Goal: Information Seeking & Learning: Stay updated

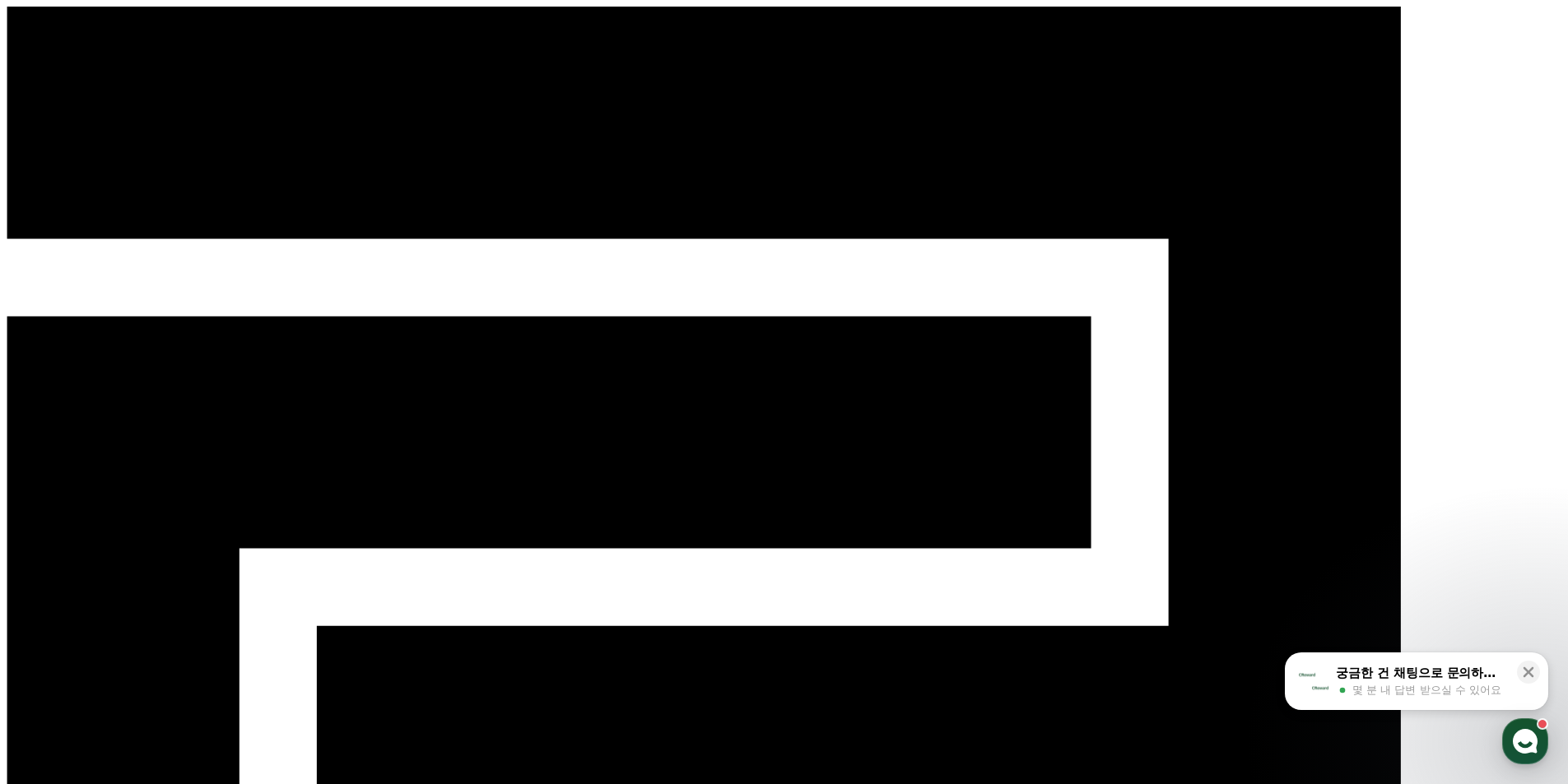
select select "**********"
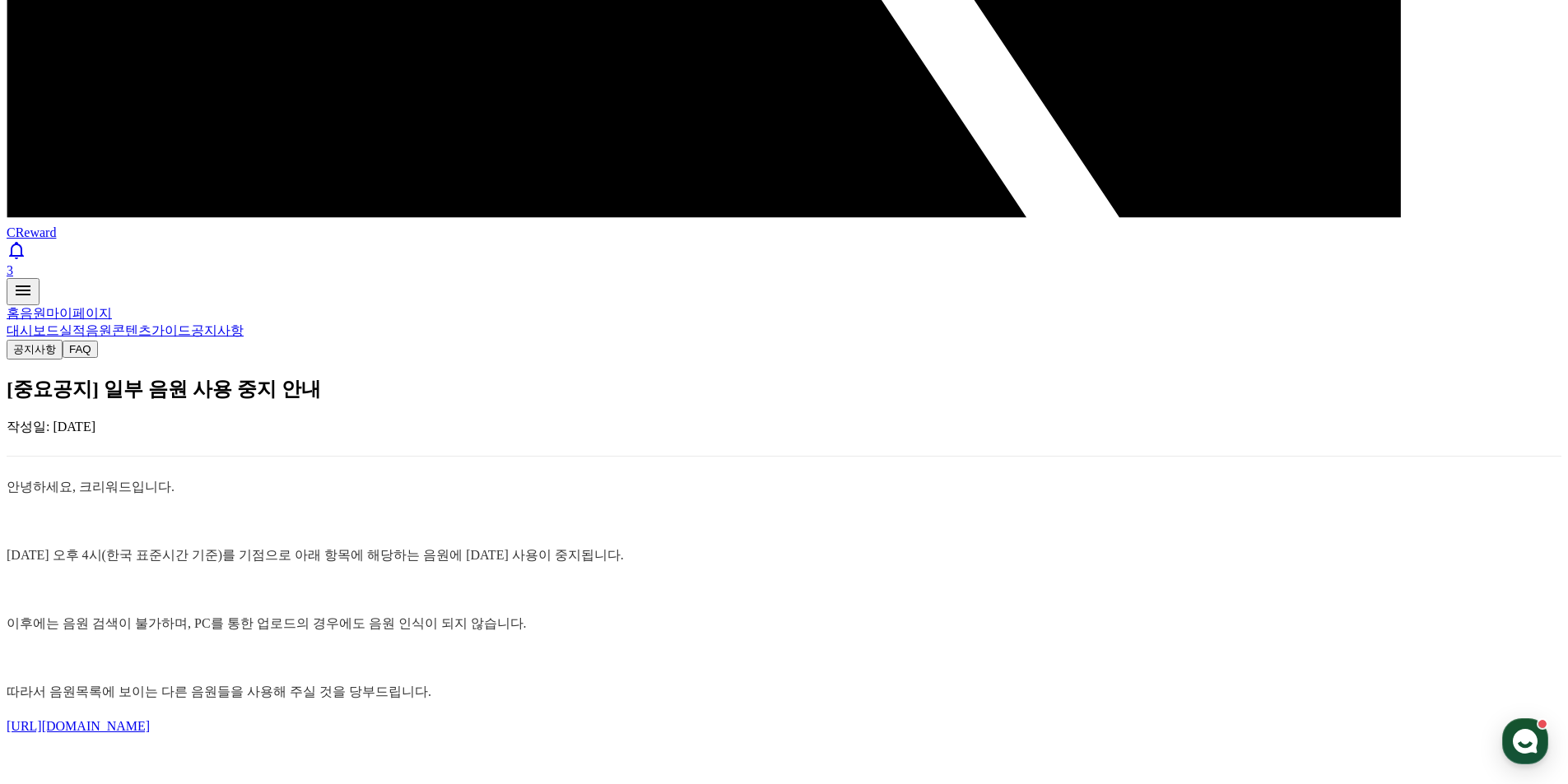
scroll to position [1106, 0]
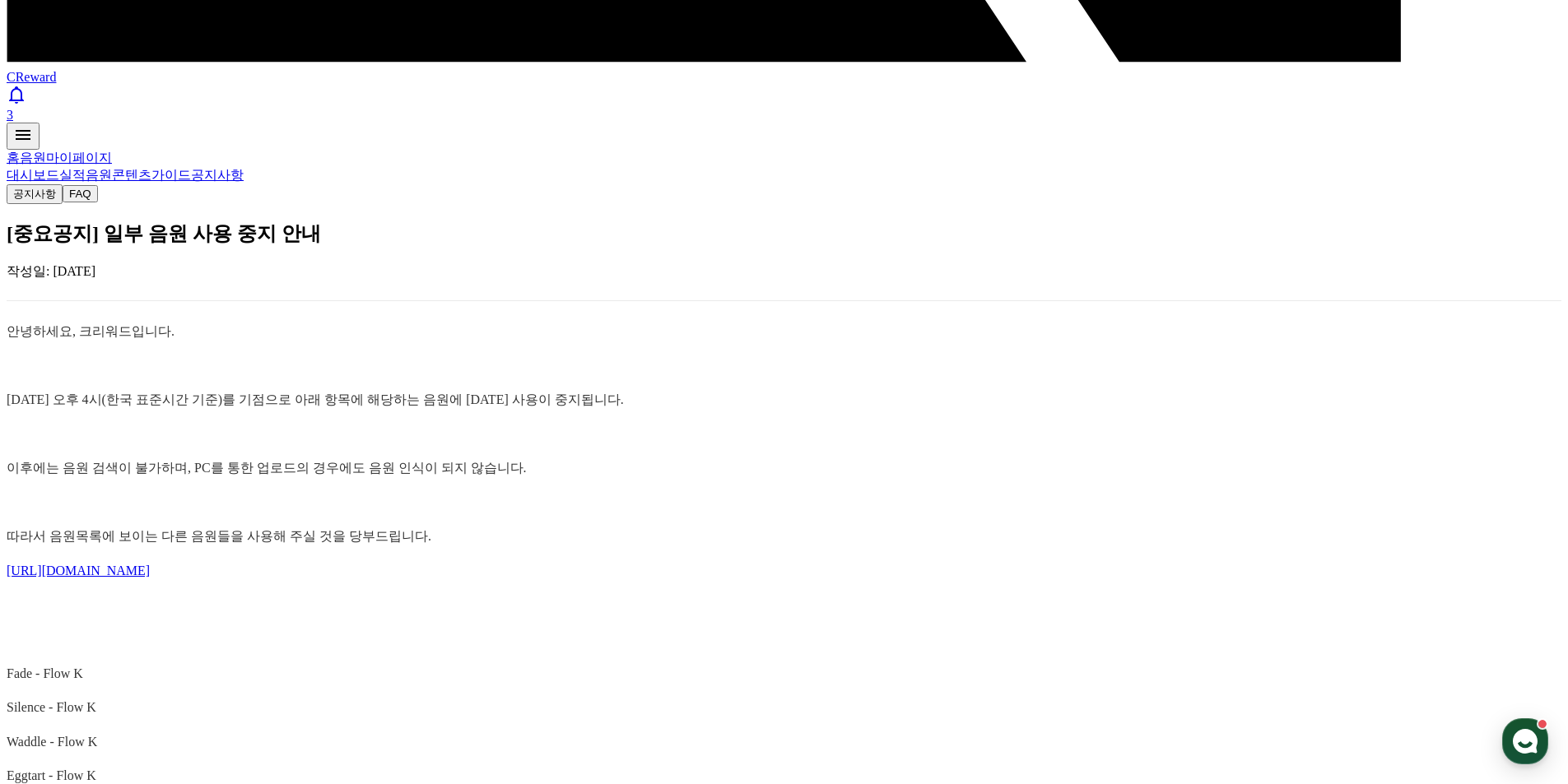
drag, startPoint x: 264, startPoint y: 393, endPoint x: 609, endPoint y: 432, distance: 347.2
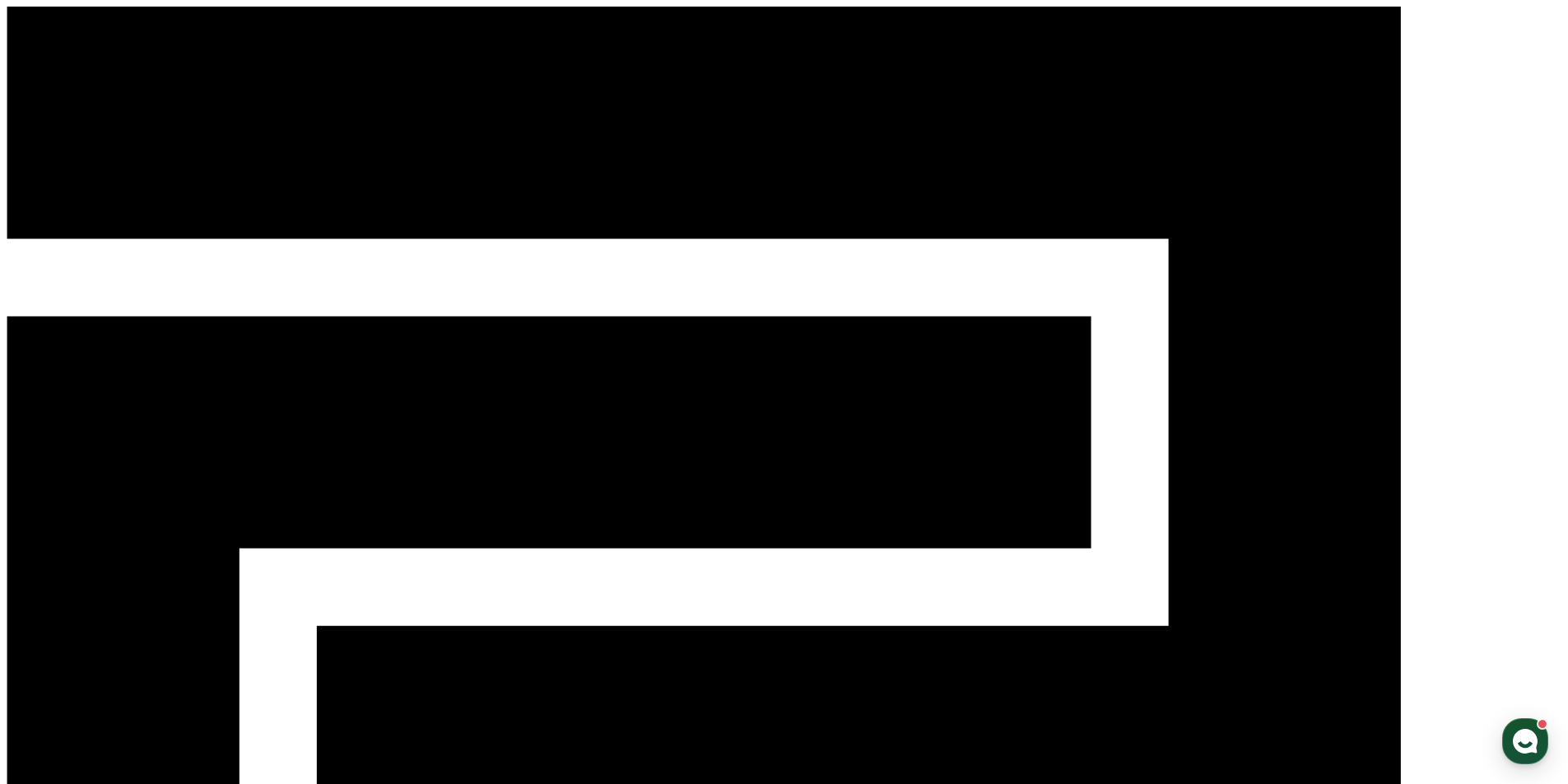
drag, startPoint x: 251, startPoint y: 400, endPoint x: 336, endPoint y: 540, distance: 163.8
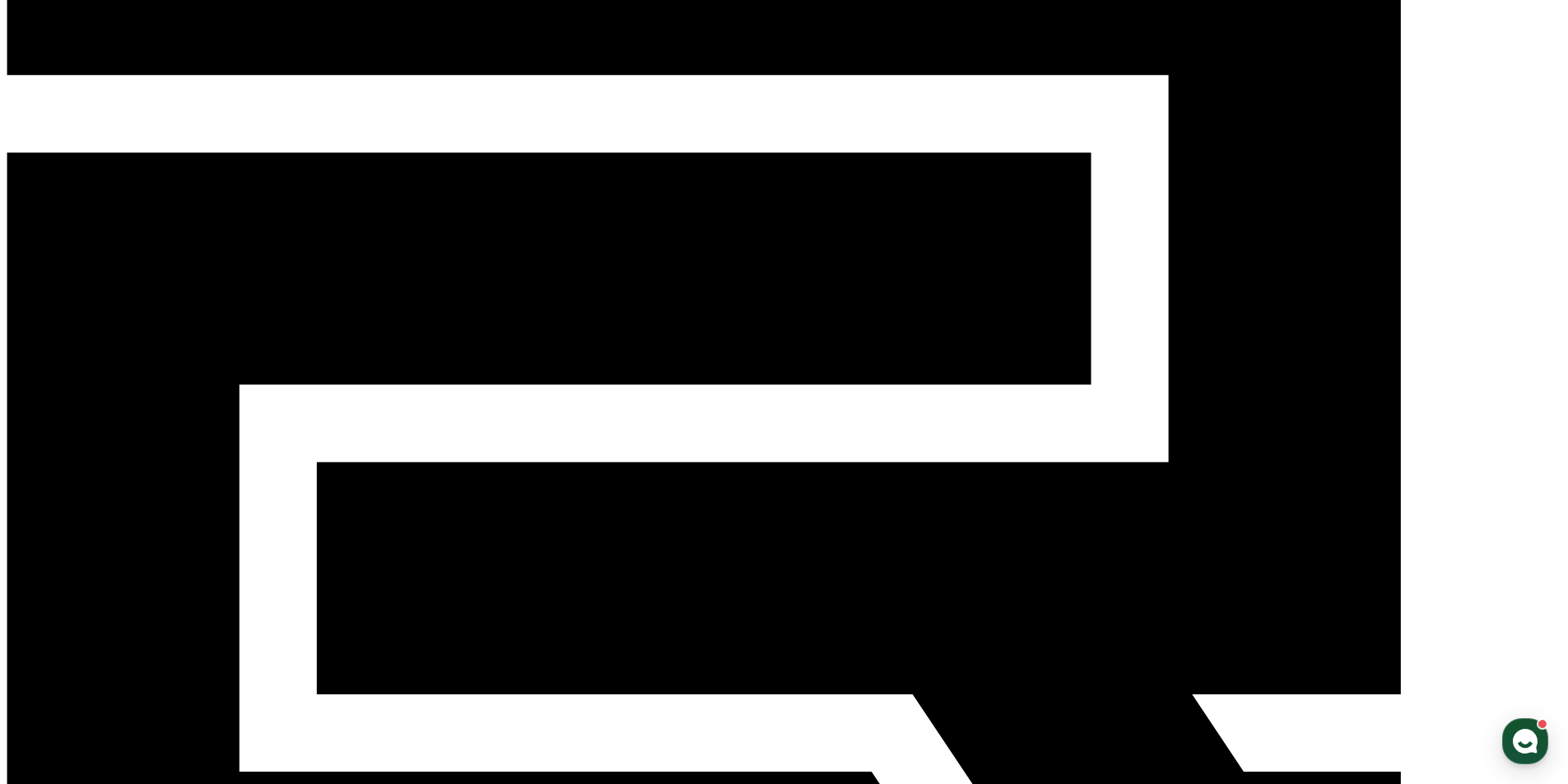
scroll to position [164, 0]
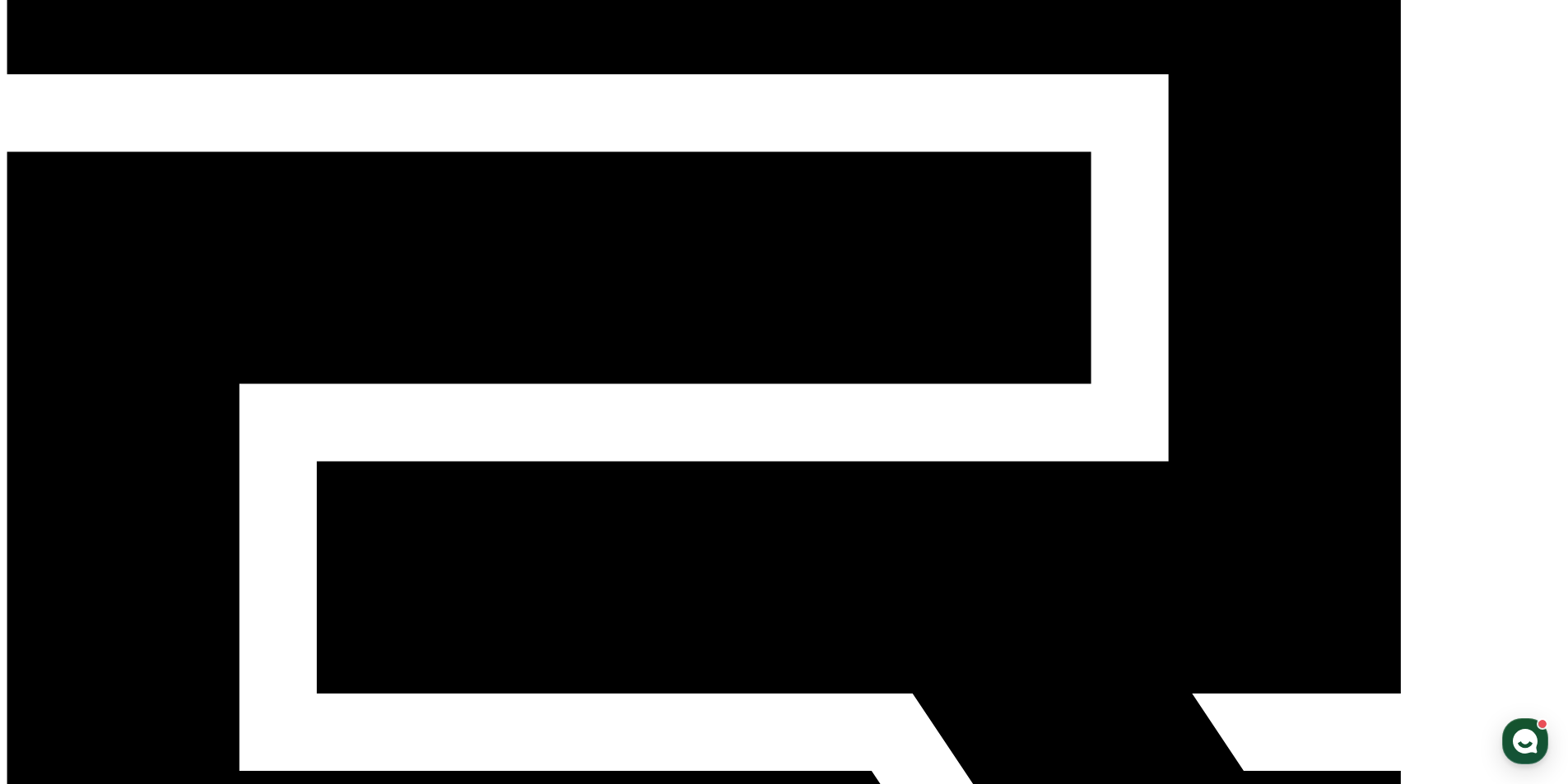
drag, startPoint x: 390, startPoint y: 274, endPoint x: 529, endPoint y: 308, distance: 143.1
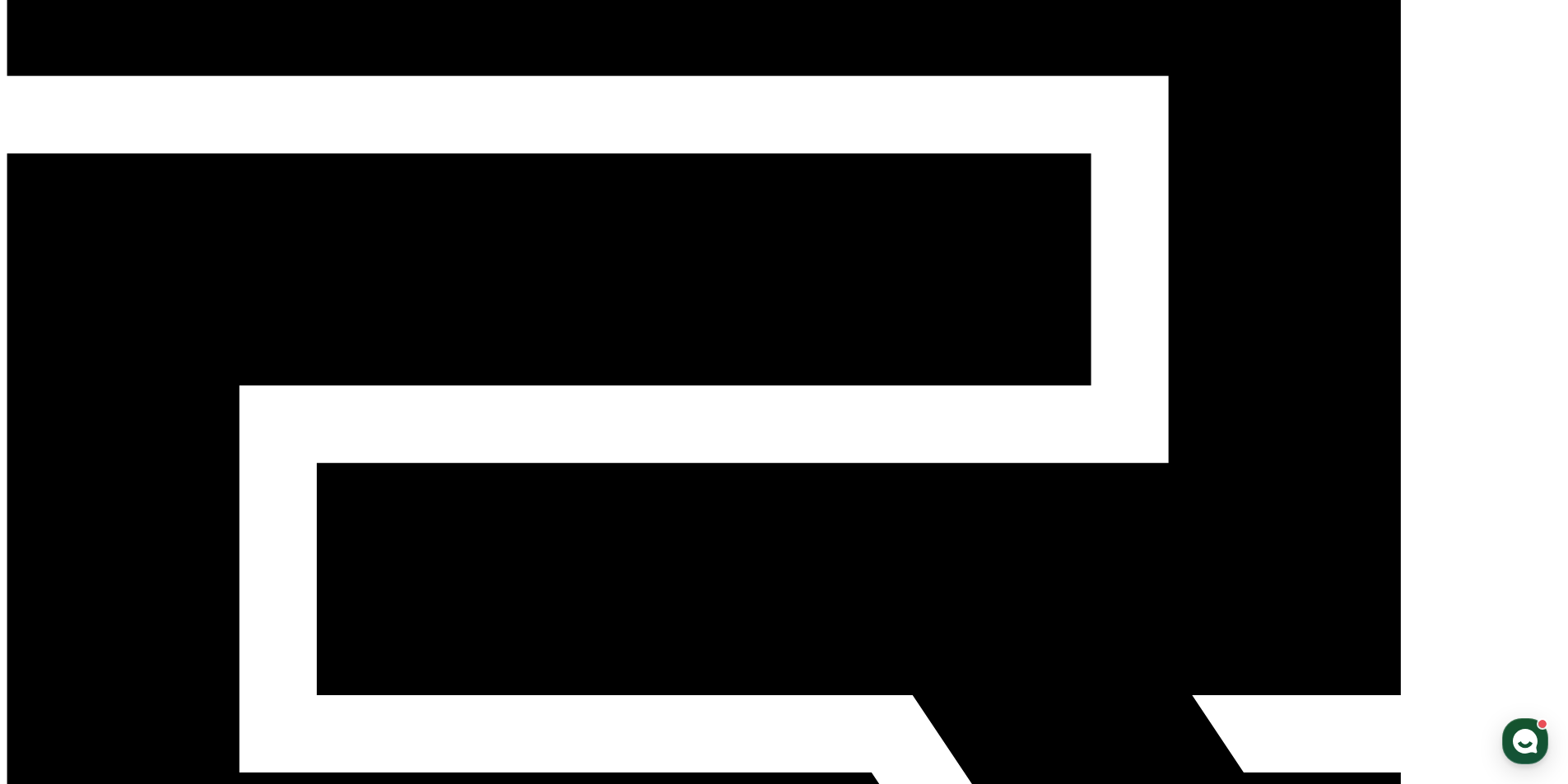
scroll to position [164, 0]
